Goal: Find specific page/section: Find specific page/section

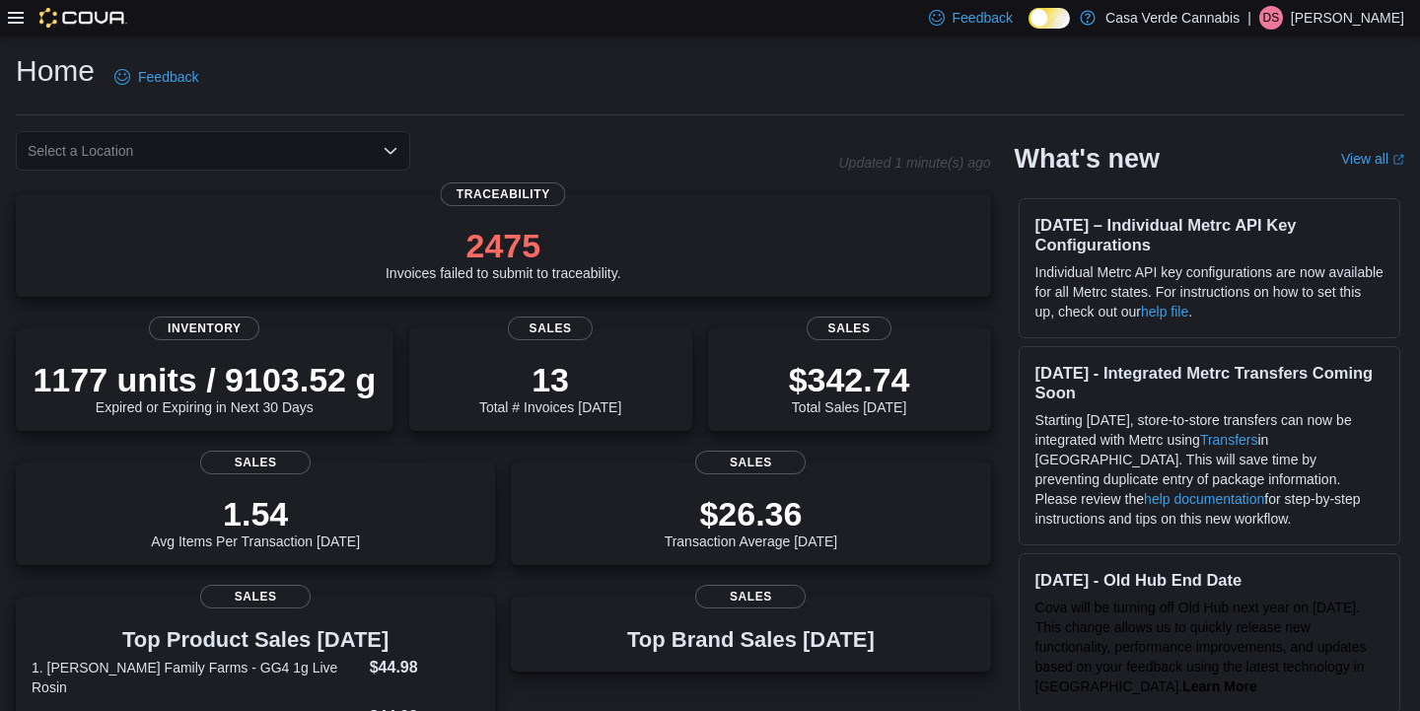
click at [18, 22] on icon at bounding box center [16, 18] width 16 height 16
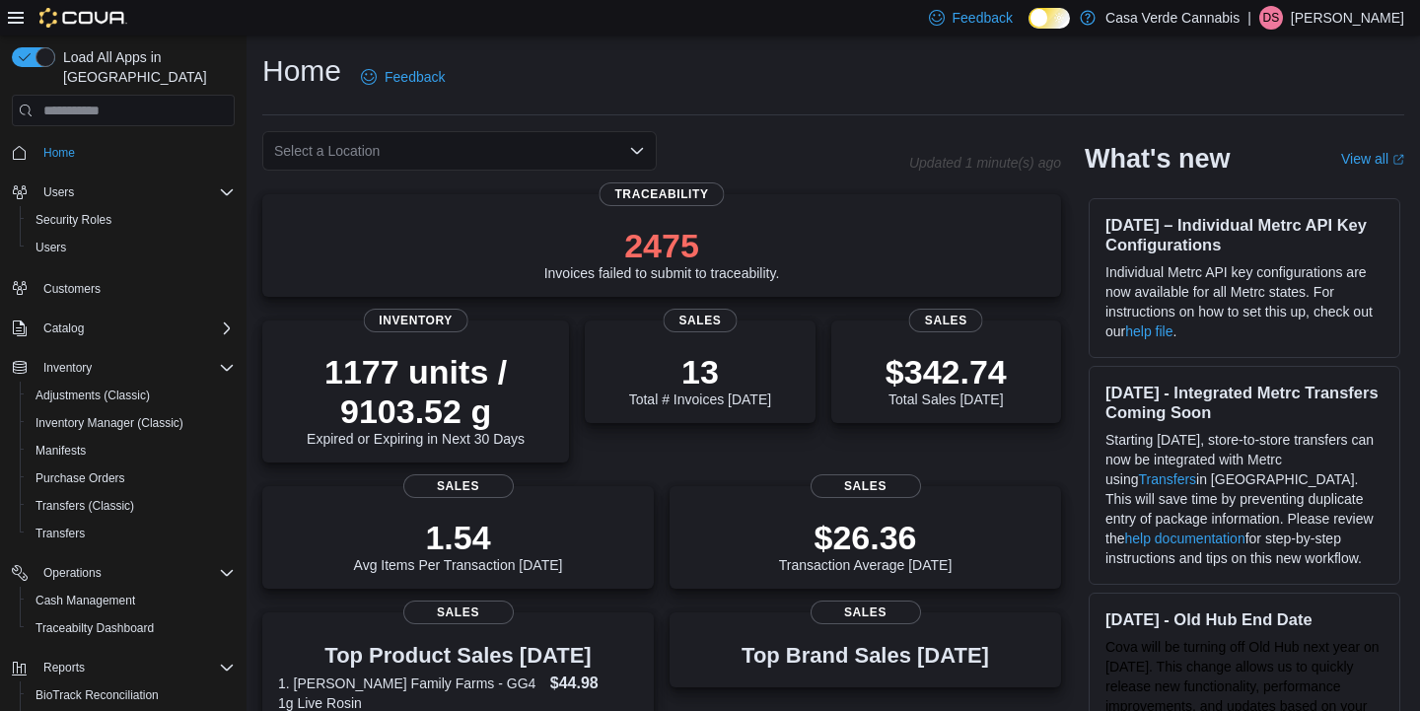
click at [249, 399] on div "Home Feedback Select a Location Updated 1 minute(s) ago 2475 Invoices failed to…" at bounding box center [833, 672] width 1173 height 1275
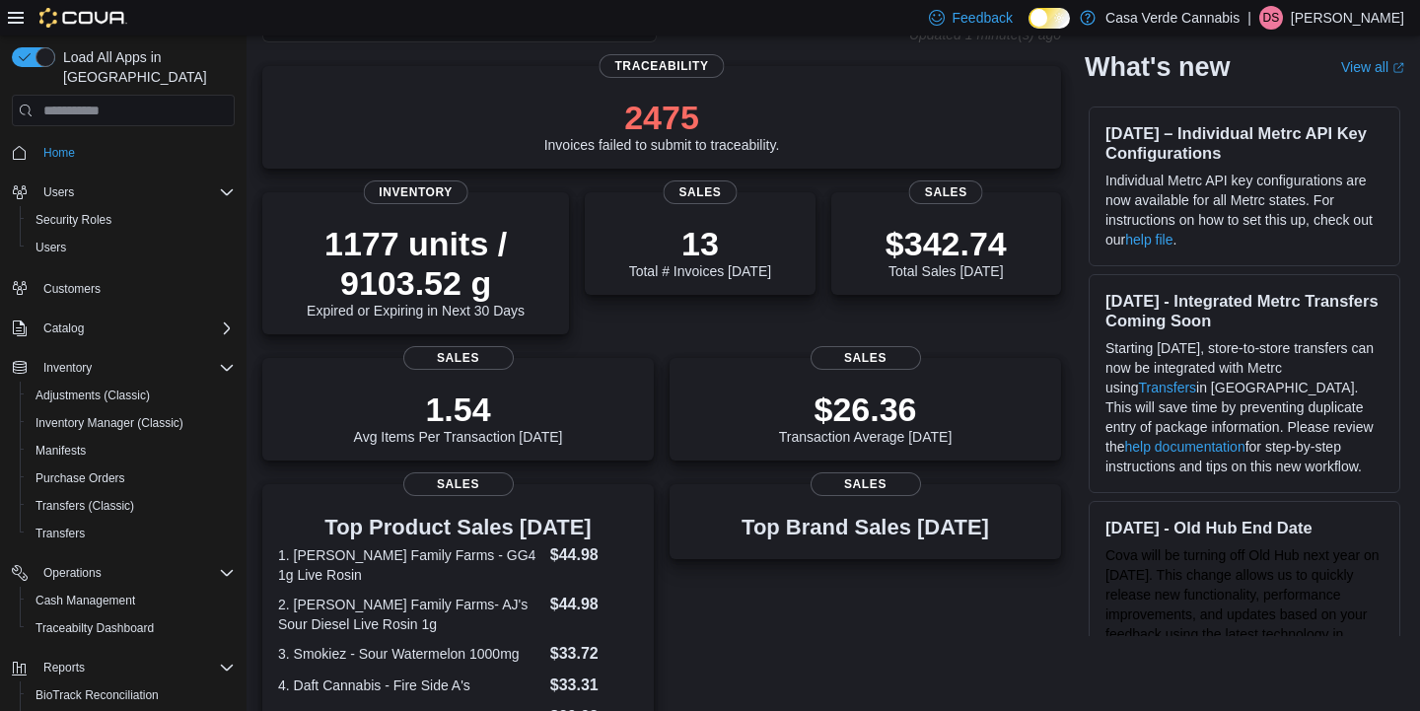
scroll to position [133, 0]
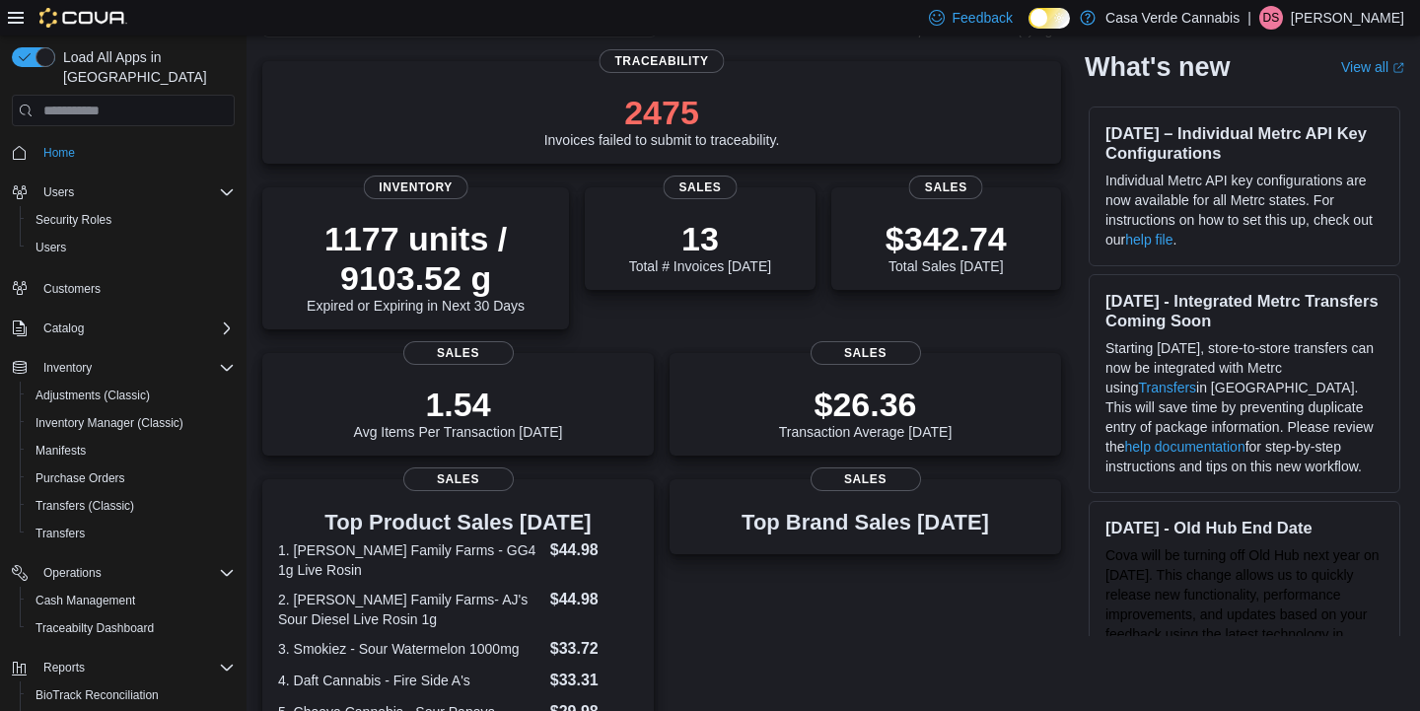
click at [235, 444] on div "Load All Apps in New Hub Home Users Security Roles Users Customers Catalog Inve…" at bounding box center [123, 405] width 239 height 732
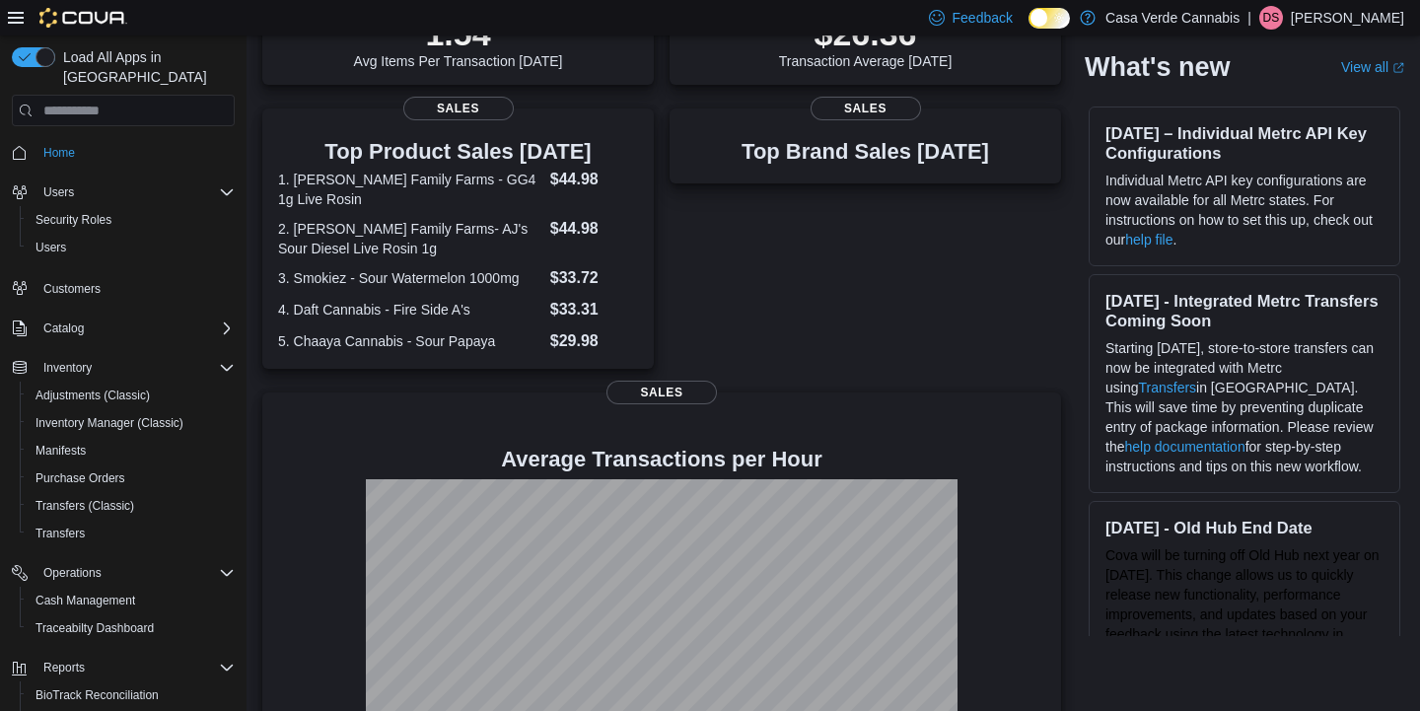
scroll to position [570, 0]
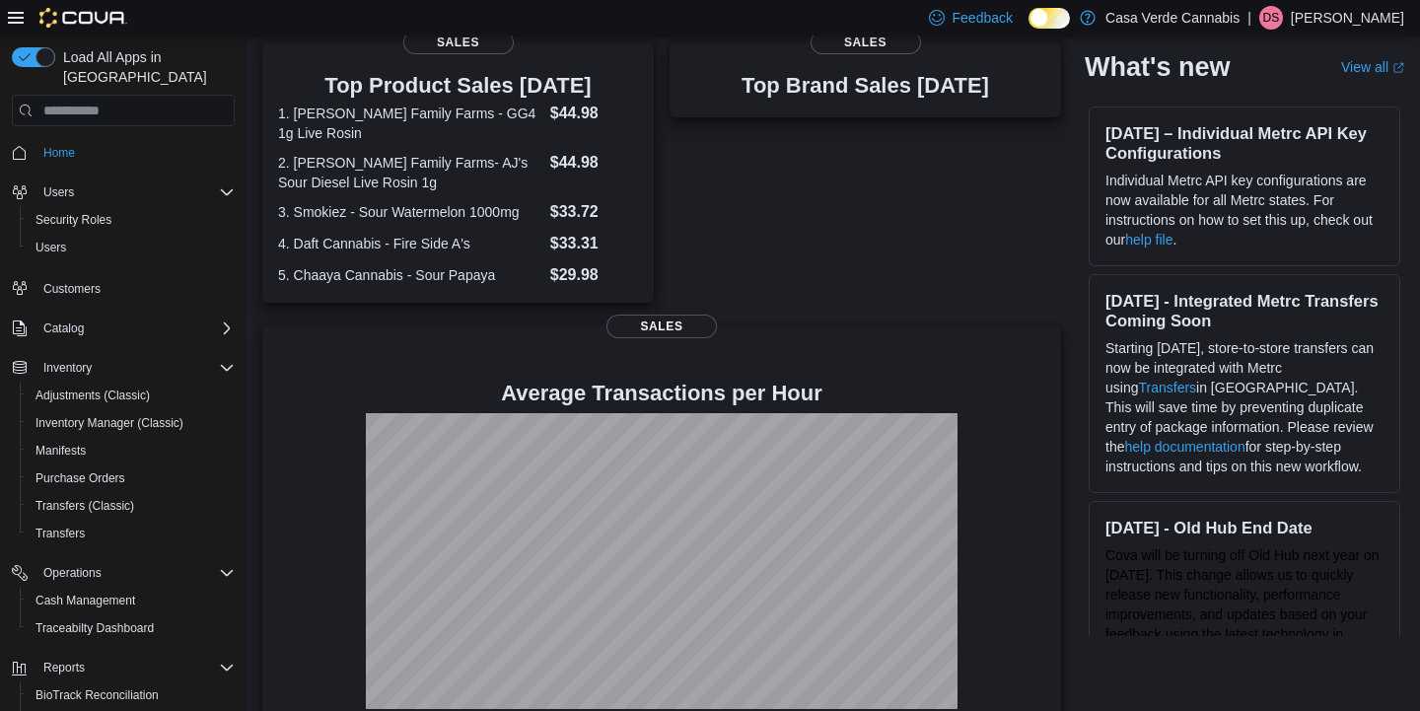
click at [244, 448] on div "Load All Apps in New Hub Home Users Security Roles Users Customers Catalog Inve…" at bounding box center [123, 376] width 247 height 682
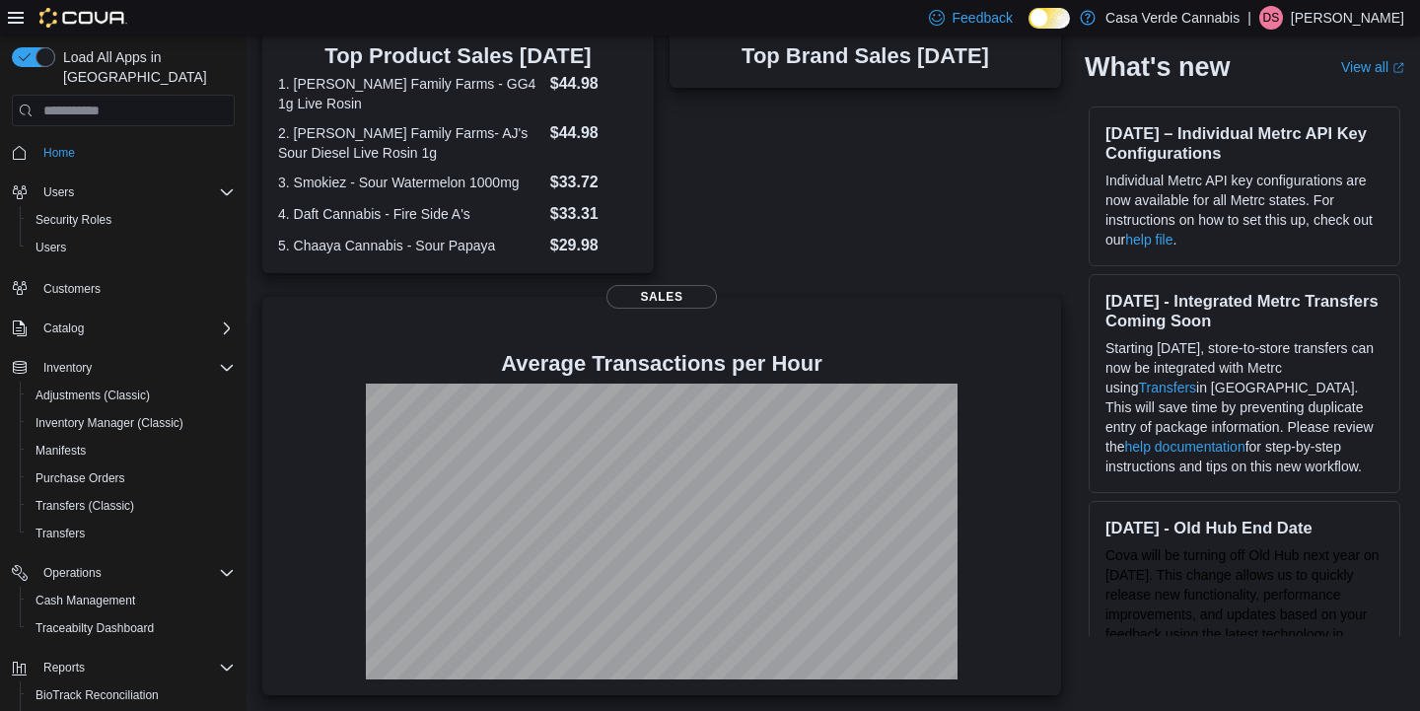
scroll to position [595, 0]
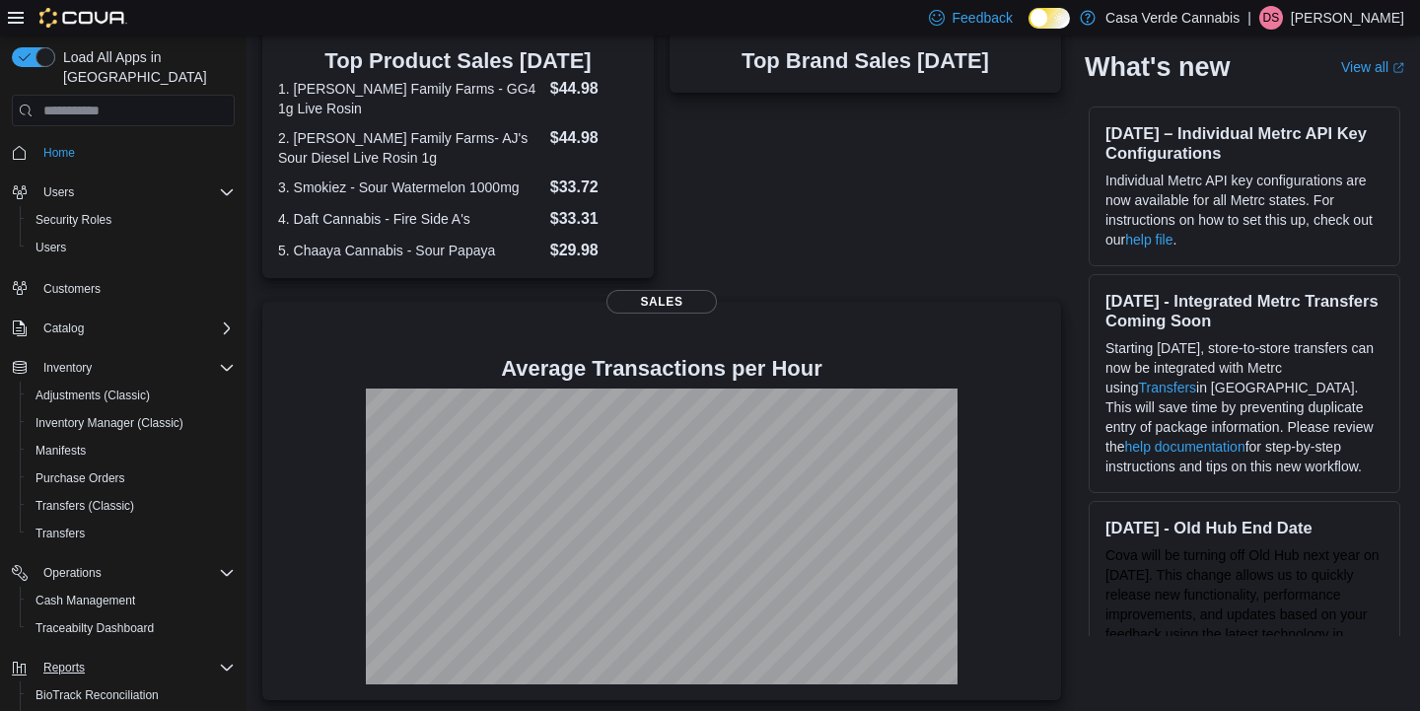
click at [76, 660] on span "Reports" at bounding box center [63, 668] width 41 height 16
click at [64, 660] on span "Reports" at bounding box center [63, 668] width 41 height 16
click at [259, 653] on div "Home Feedback Select a Location Updated 2 minute(s) ago 2475 Invoices failed to…" at bounding box center [833, 78] width 1173 height 1275
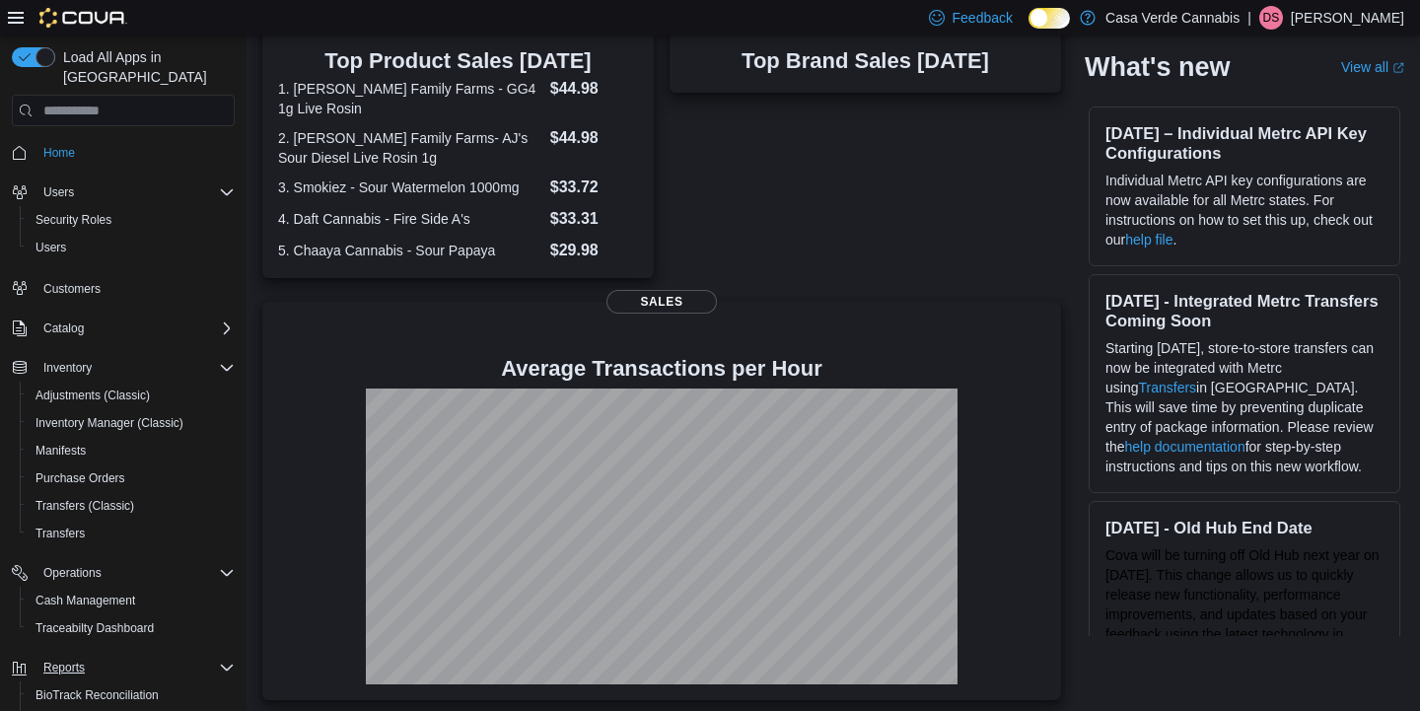
drag, startPoint x: 247, startPoint y: 648, endPoint x: 254, endPoint y: 774, distance: 126.5
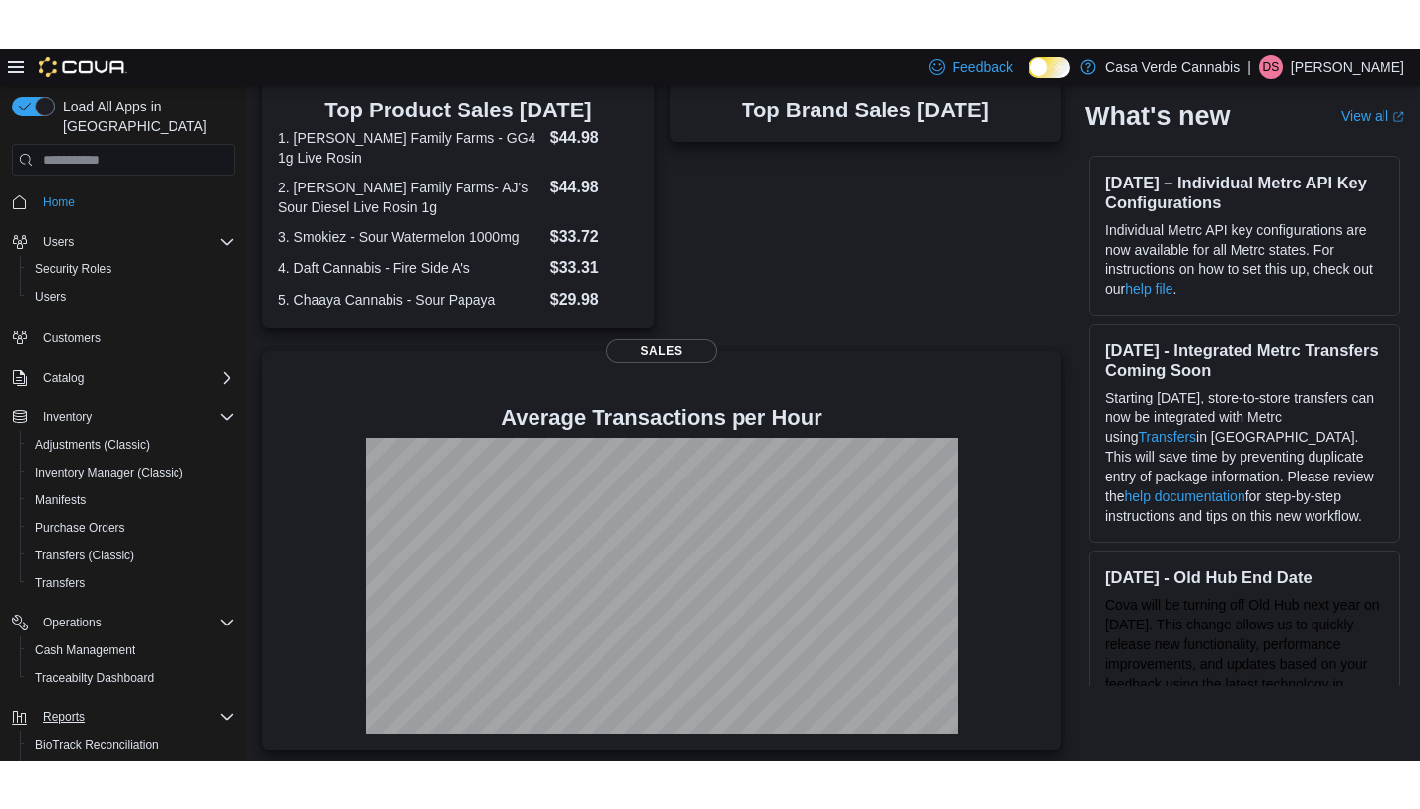
scroll to position [502, 0]
